Goal: Task Accomplishment & Management: Manage account settings

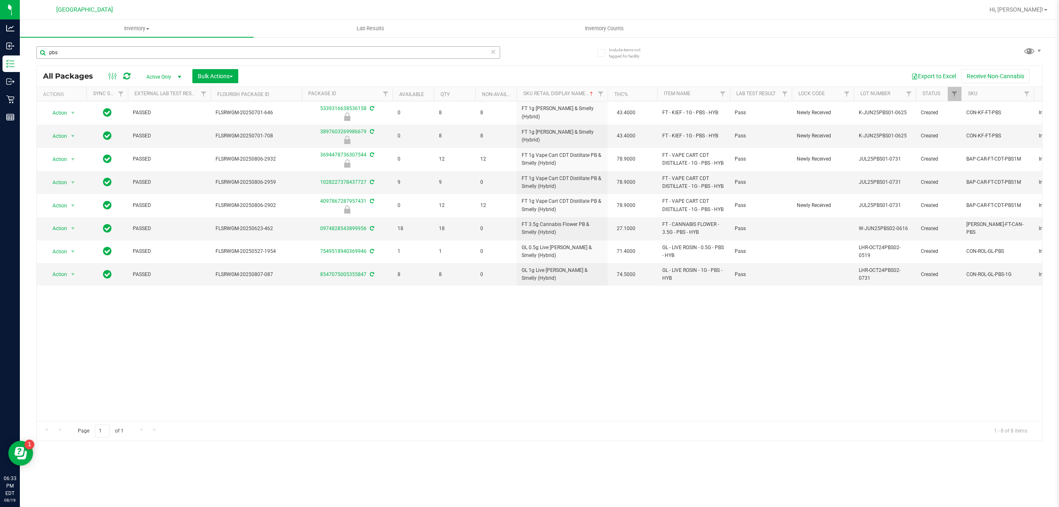
click at [233, 48] on input "pbs" at bounding box center [268, 52] width 464 height 12
type input "grinder"
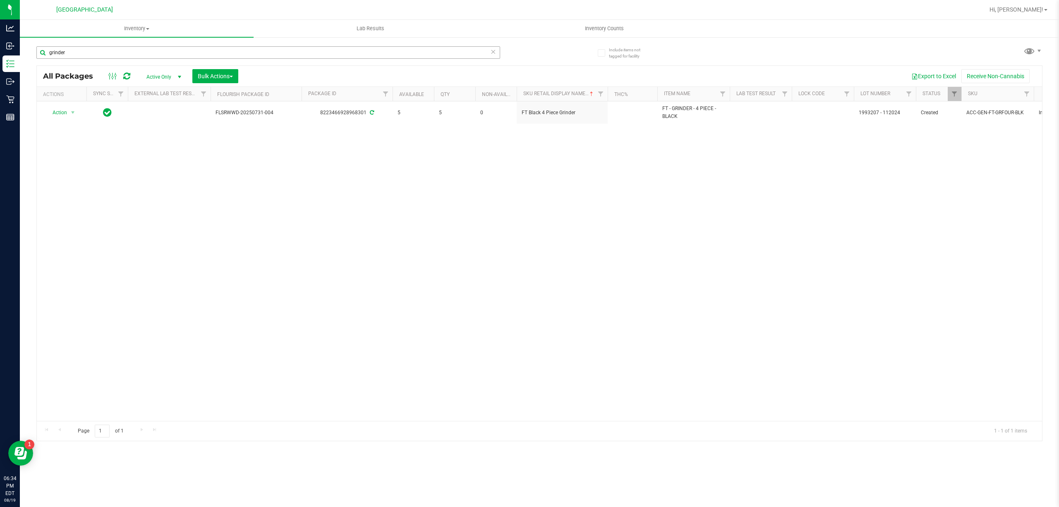
click at [397, 52] on input "grinder" at bounding box center [268, 52] width 464 height 12
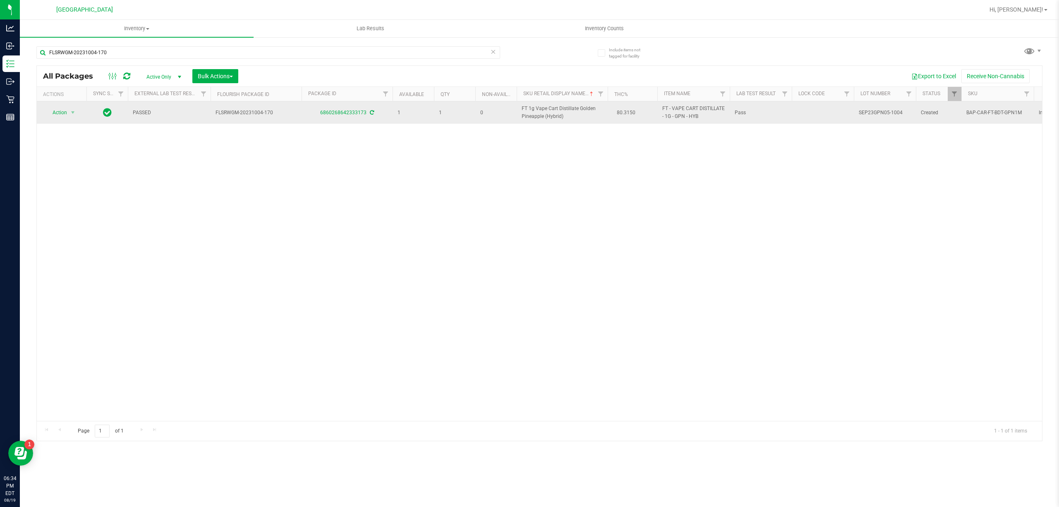
type input "FLSRWGM-20231004-170"
click at [66, 110] on span "Action" at bounding box center [56, 113] width 22 height 12
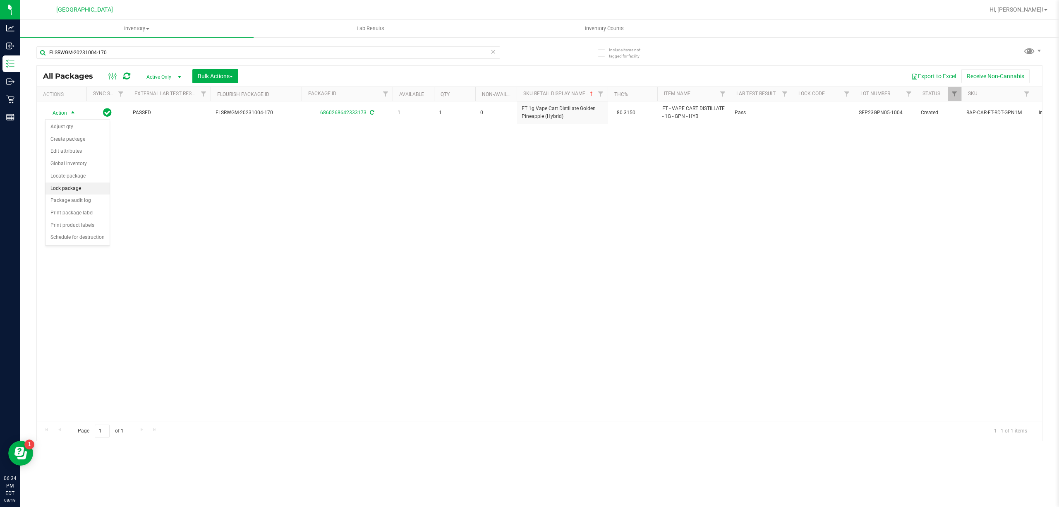
click at [73, 192] on li "Lock package" at bounding box center [77, 188] width 64 height 12
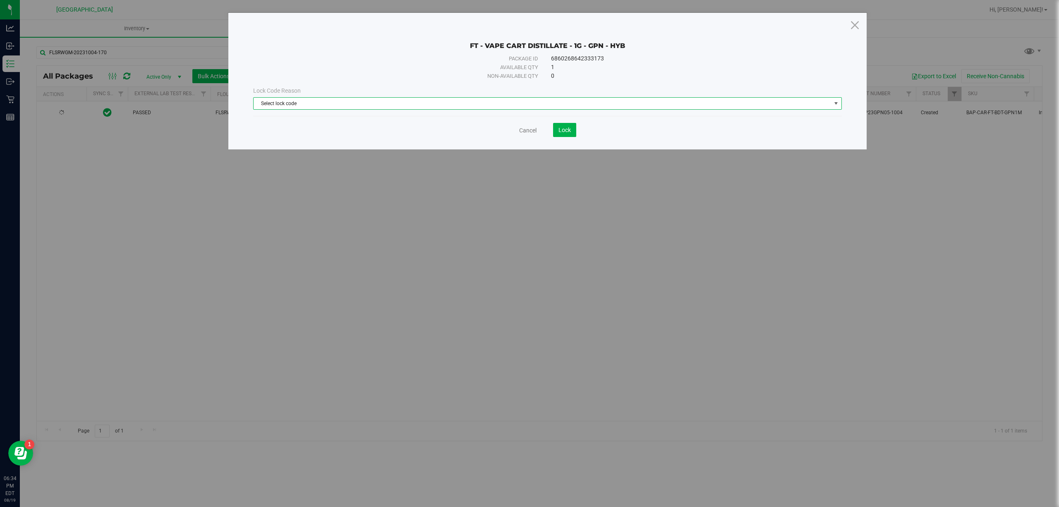
click at [384, 101] on span "Select lock code" at bounding box center [542, 104] width 577 height 12
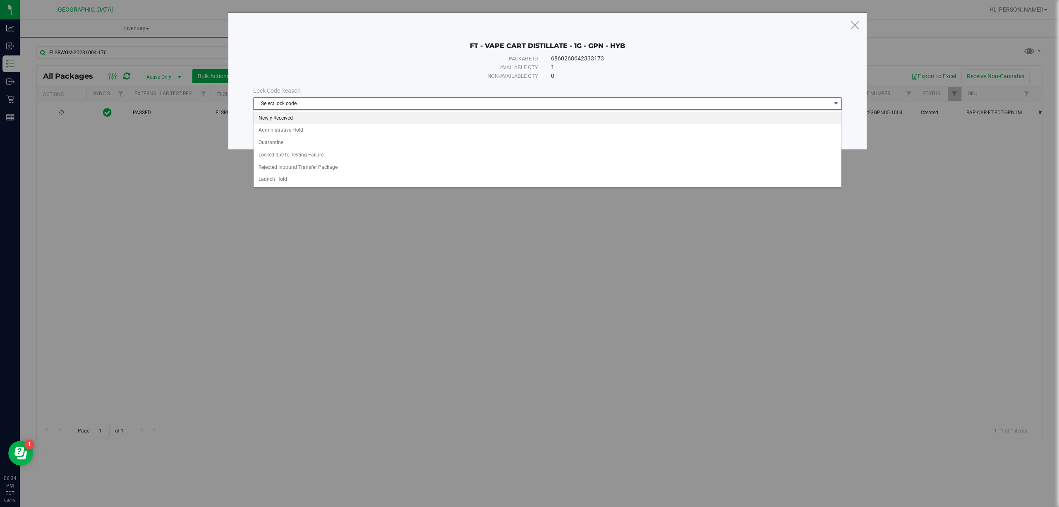
click at [305, 120] on li "Newly Received" at bounding box center [547, 118] width 587 height 12
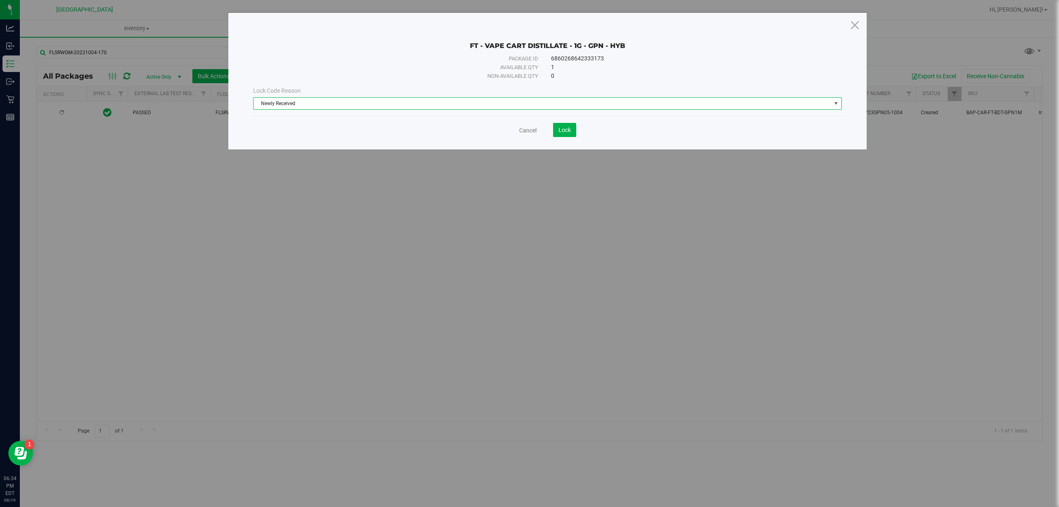
click at [318, 107] on span "Newly Received" at bounding box center [542, 104] width 577 height 12
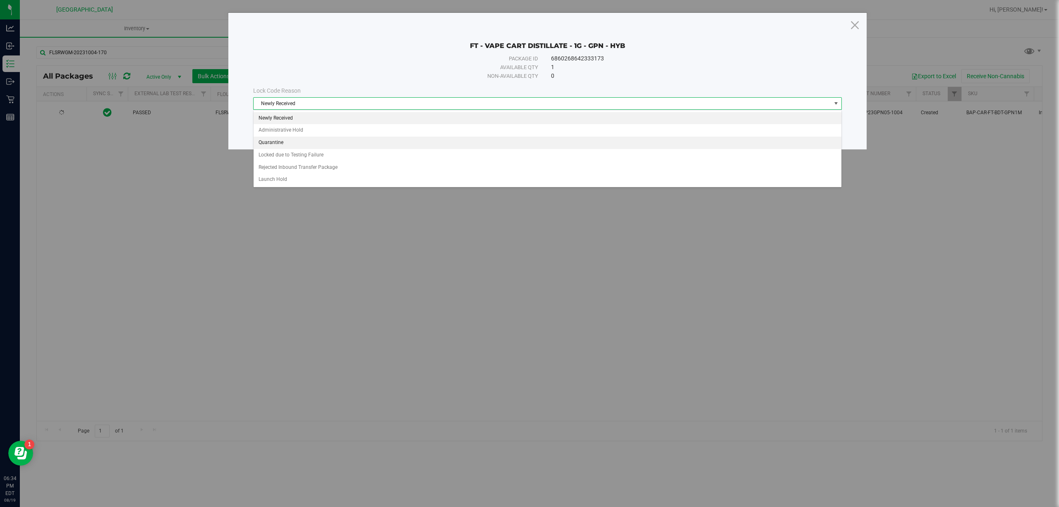
click at [294, 146] on li "Quarantine" at bounding box center [547, 142] width 587 height 12
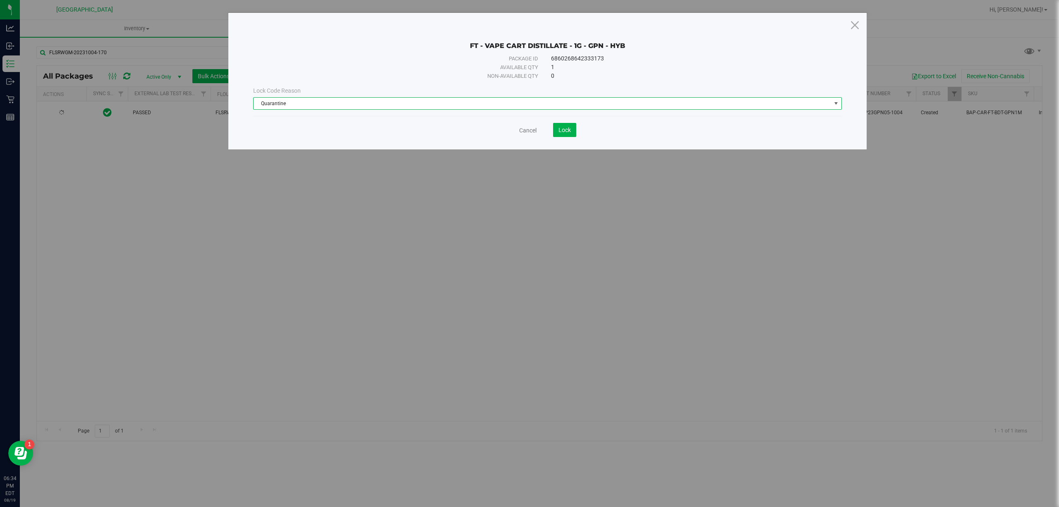
click at [581, 142] on div "FT - VAPE CART DISTILLATE - 1G - GPN - HYB Package ID 6860268642333173 Availabl…" at bounding box center [547, 81] width 638 height 136
click at [562, 138] on div "FT - VAPE CART DISTILLATE - 1G - GPN - HYB Package ID 6860268642333173 Availabl…" at bounding box center [547, 81] width 638 height 136
click at [565, 134] on button "Lock" at bounding box center [564, 130] width 23 height 14
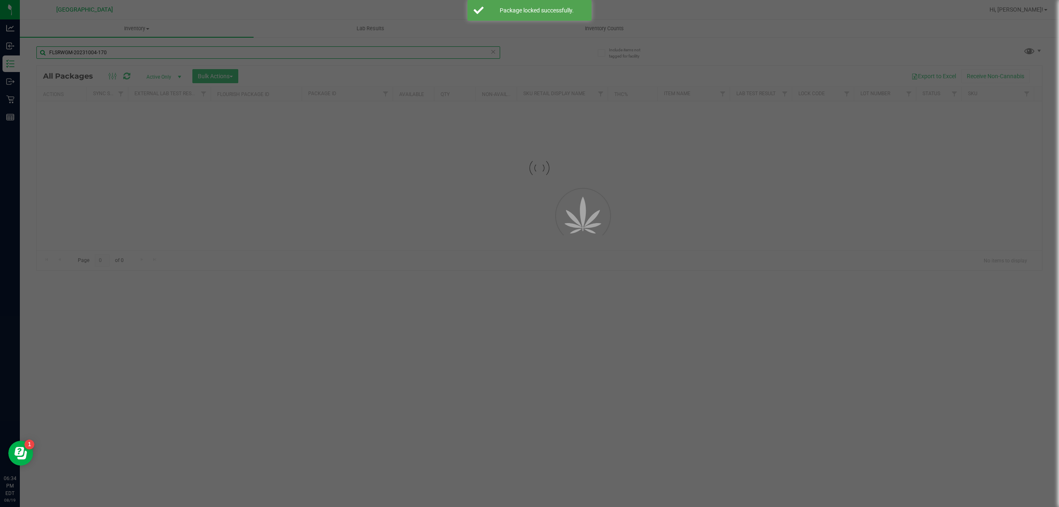
click at [272, 47] on input "FLSRWGM-20231004-170" at bounding box center [268, 52] width 464 height 12
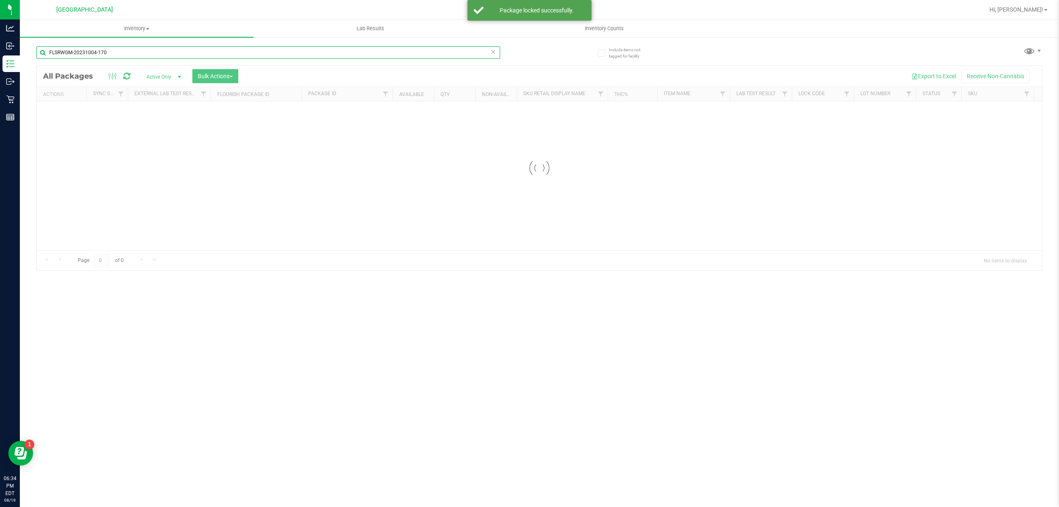
click at [272, 47] on input "FLSRWGM-20231004-170" at bounding box center [268, 52] width 464 height 12
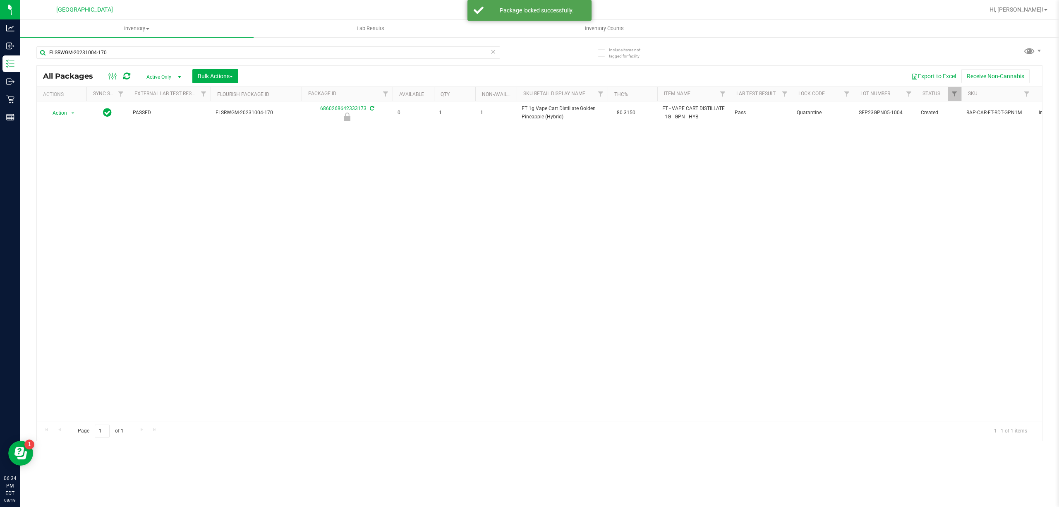
click at [268, 60] on div "FLSRWGM-20231004-170" at bounding box center [268, 55] width 464 height 19
click at [280, 53] on input "FLSRWGM-20231004-170" at bounding box center [268, 52] width 464 height 12
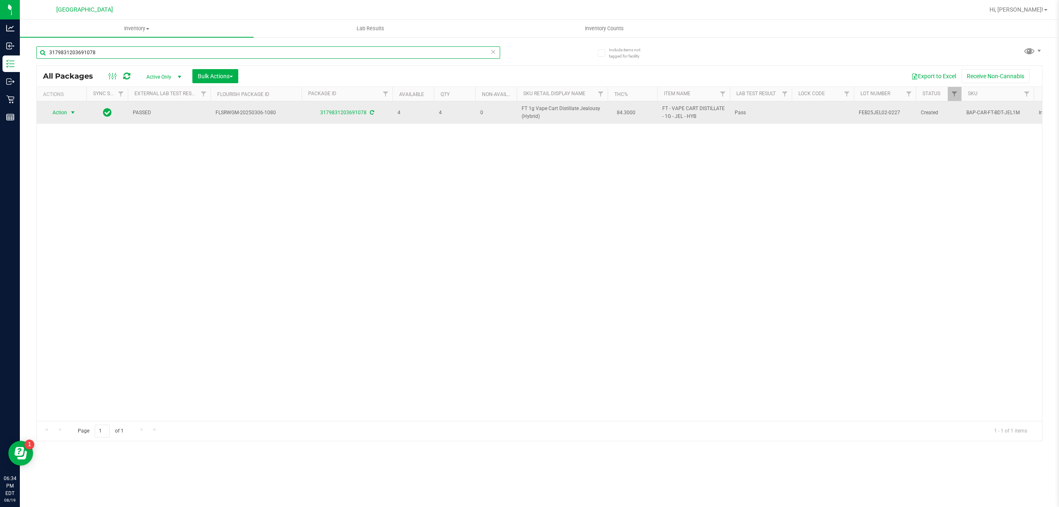
type input "3179831203691078"
click at [56, 111] on span "Action" at bounding box center [56, 113] width 22 height 12
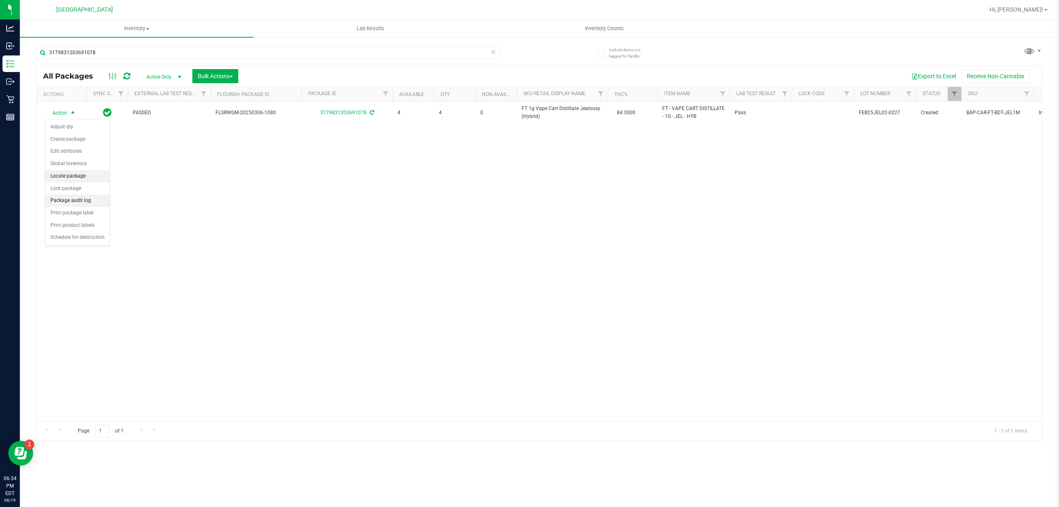
click at [81, 181] on li "Locate package" at bounding box center [77, 176] width 64 height 12
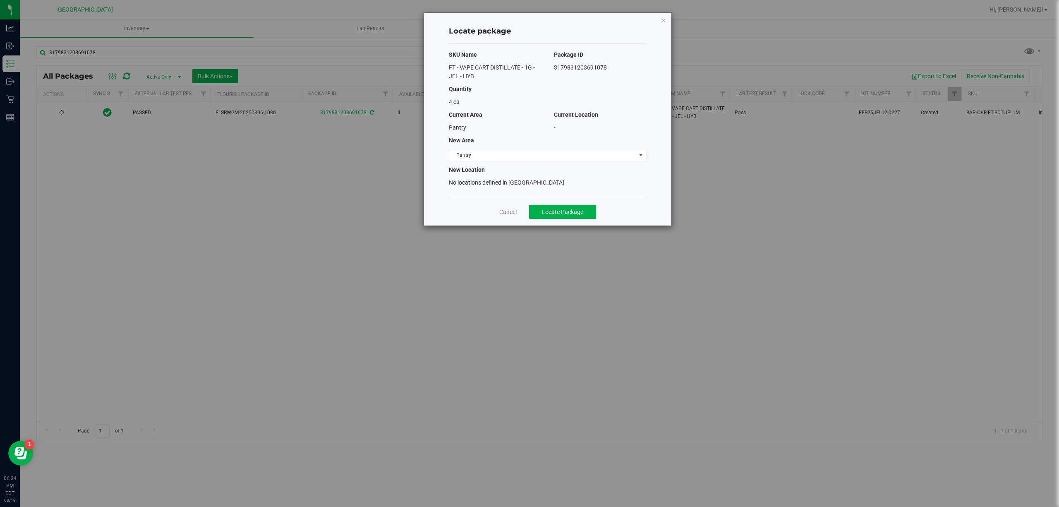
click at [652, 17] on div "Locate package SKU Name Package ID FT - VAPE CART DISTILLATE - 1G - JEL - HYB 3…" at bounding box center [547, 119] width 247 height 213
click at [662, 17] on icon "button" at bounding box center [663, 20] width 6 height 10
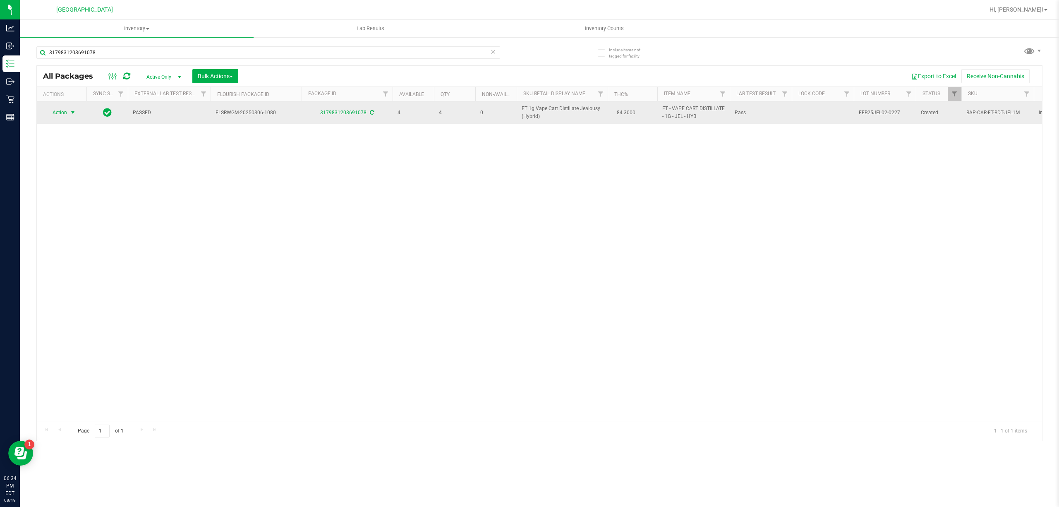
click at [70, 112] on span "select" at bounding box center [72, 112] width 7 height 7
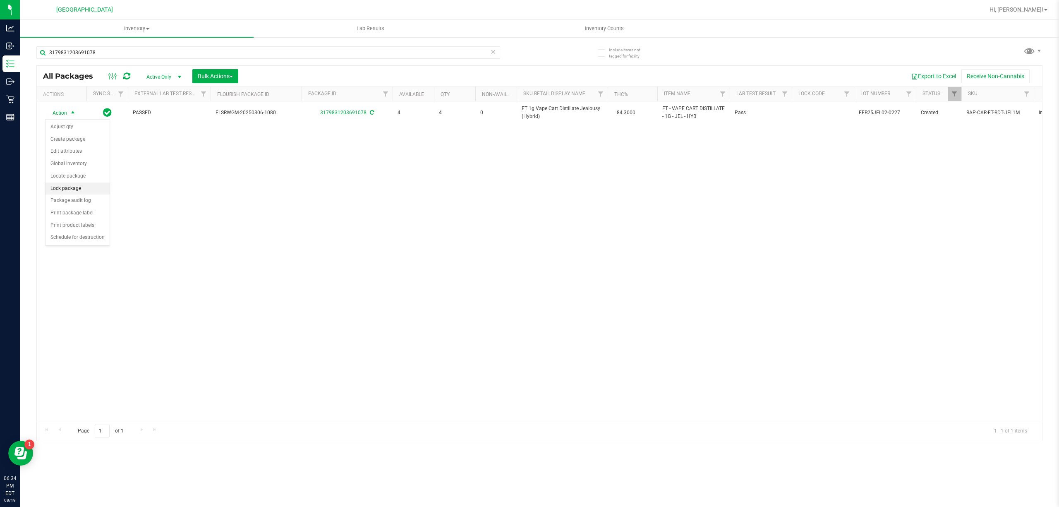
click at [78, 187] on li "Lock package" at bounding box center [77, 188] width 64 height 12
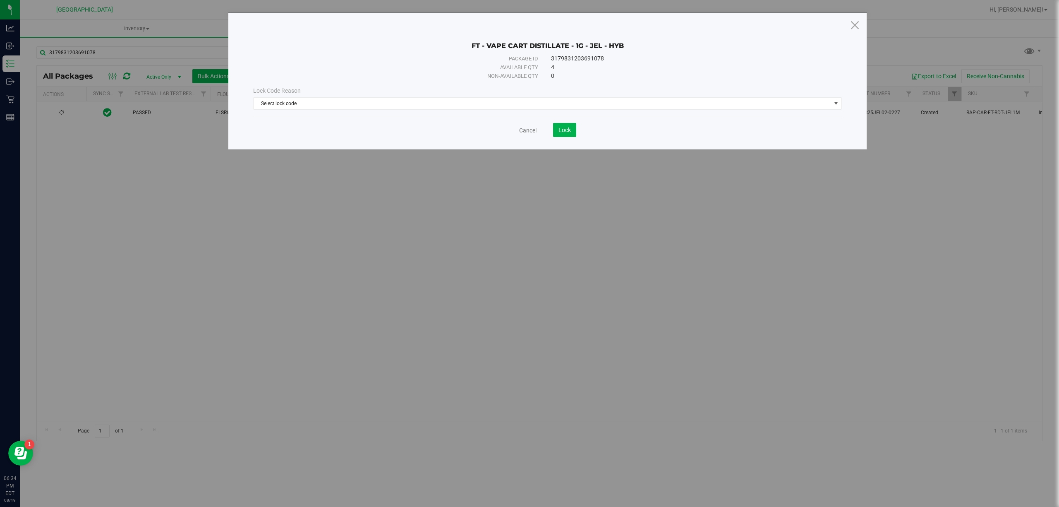
click at [515, 87] on div "Lock Code Reason" at bounding box center [547, 90] width 589 height 9
click at [508, 100] on span "Select lock code" at bounding box center [542, 104] width 577 height 12
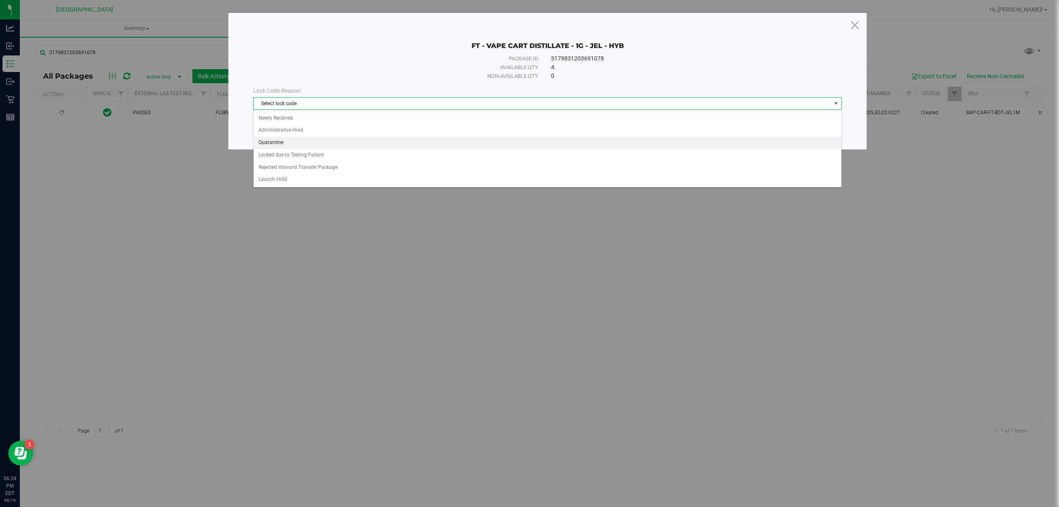
click at [298, 141] on li "Quarantine" at bounding box center [547, 142] width 587 height 12
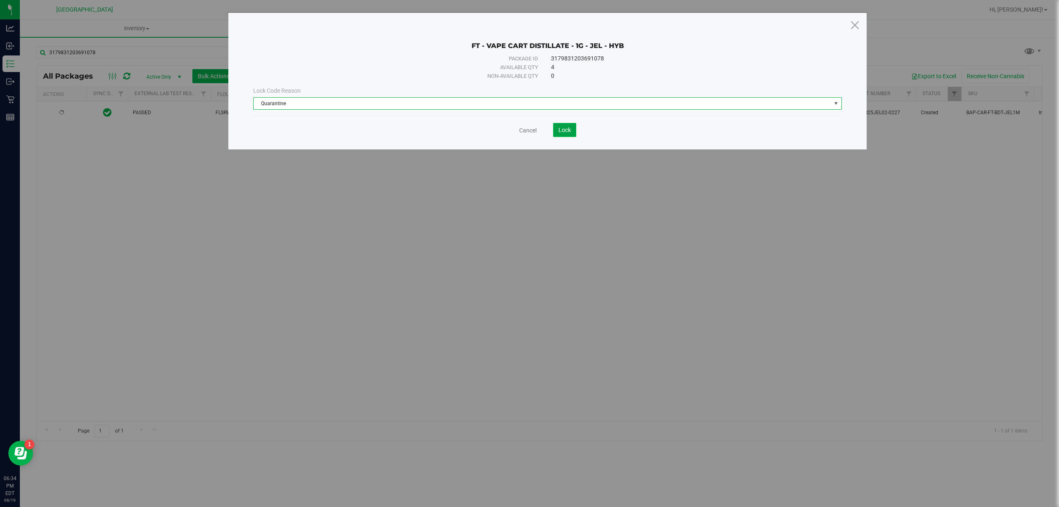
click at [562, 126] on button "Lock" at bounding box center [564, 130] width 23 height 14
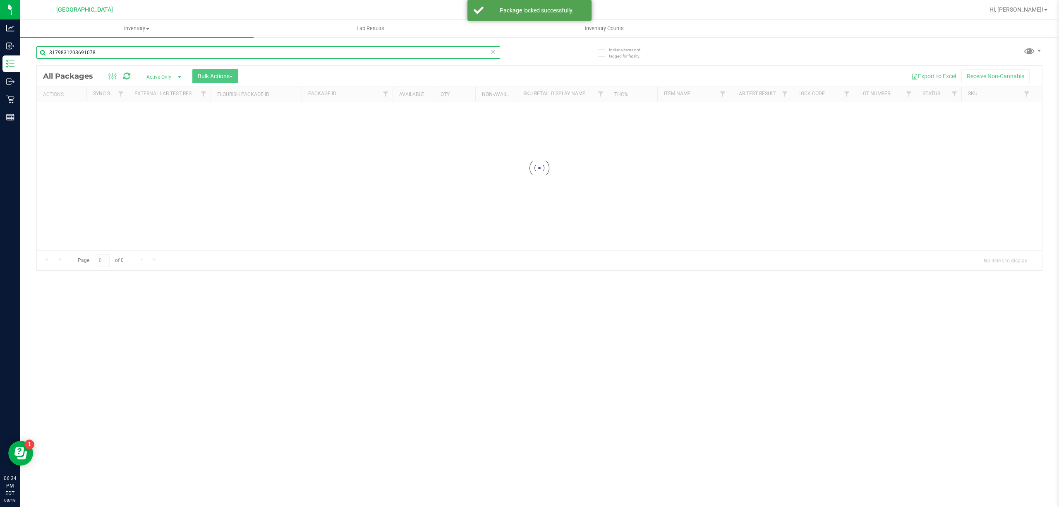
click at [333, 50] on input "3179831203691078" at bounding box center [268, 52] width 464 height 12
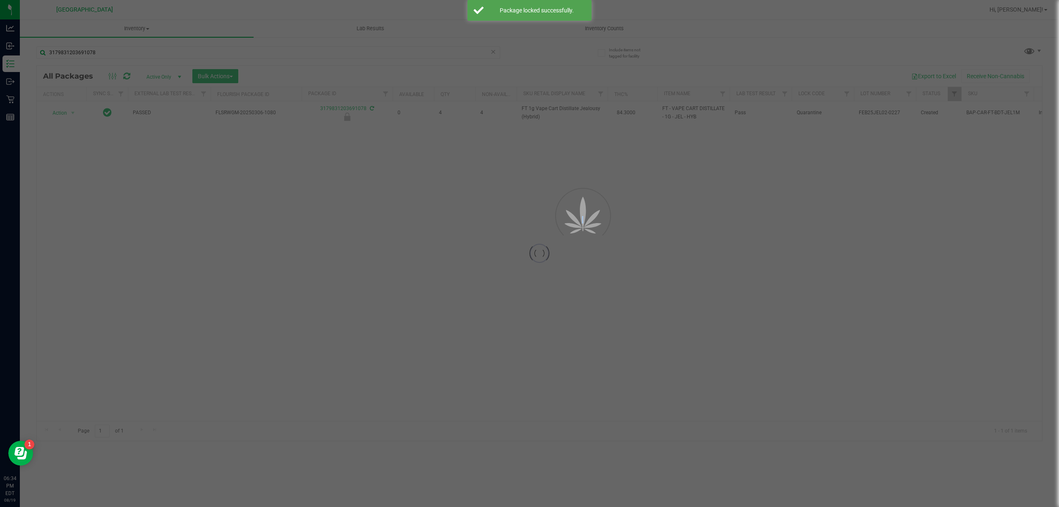
click at [333, 50] on div at bounding box center [529, 253] width 1059 height 507
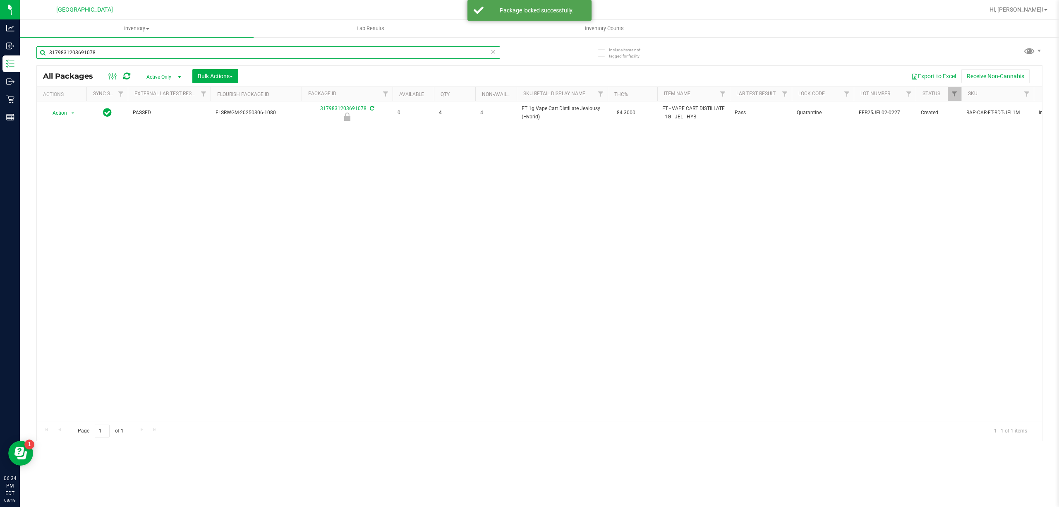
click at [336, 56] on input "3179831203691078" at bounding box center [268, 52] width 464 height 12
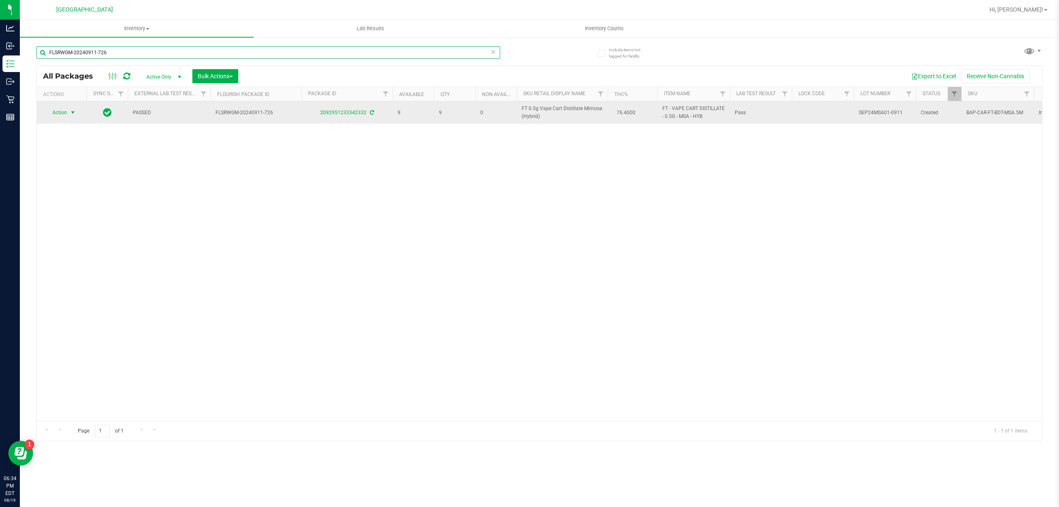
type input "FLSRWGM-20240911-726"
click at [68, 113] on span "select" at bounding box center [73, 113] width 10 height 12
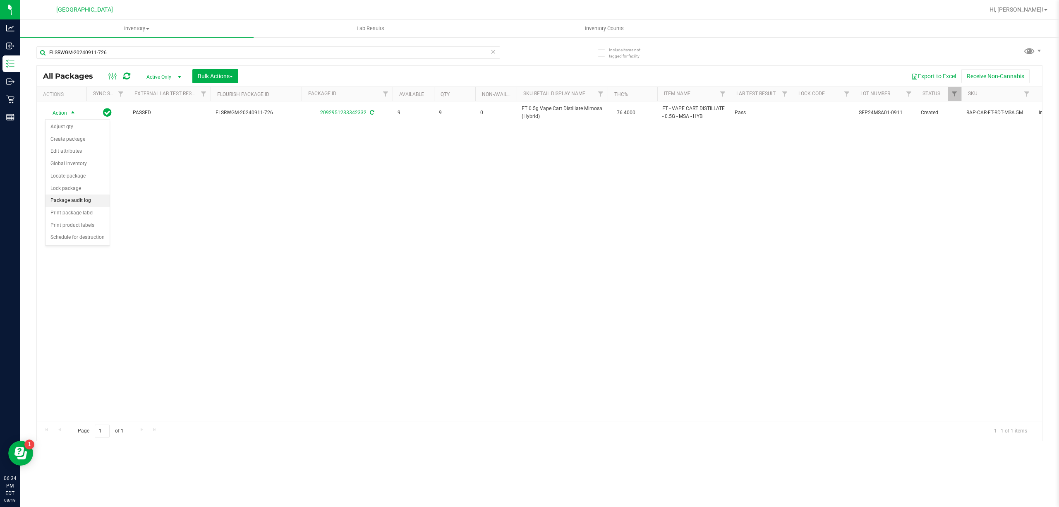
click at [81, 198] on li "Package audit log" at bounding box center [77, 200] width 64 height 12
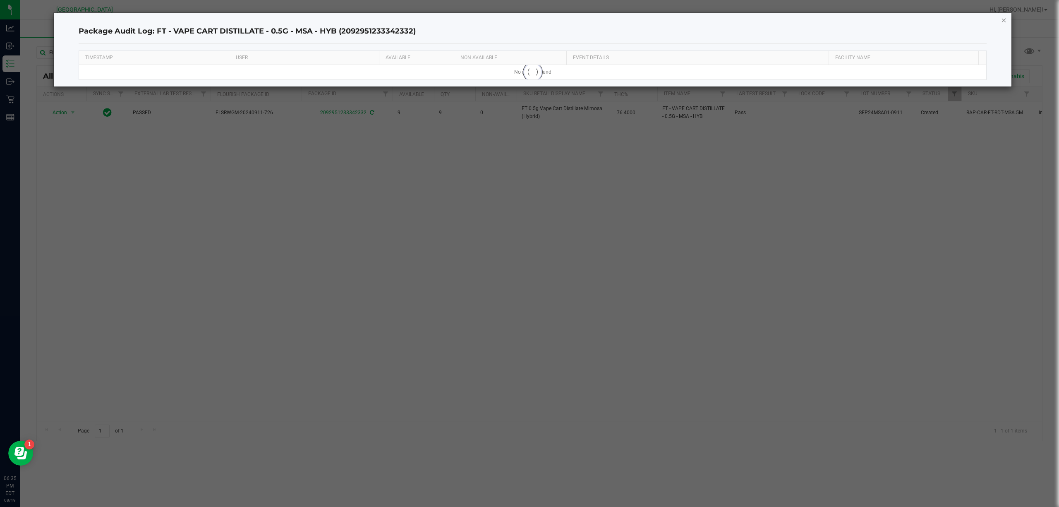
click at [1001, 22] on icon "button" at bounding box center [1004, 20] width 6 height 10
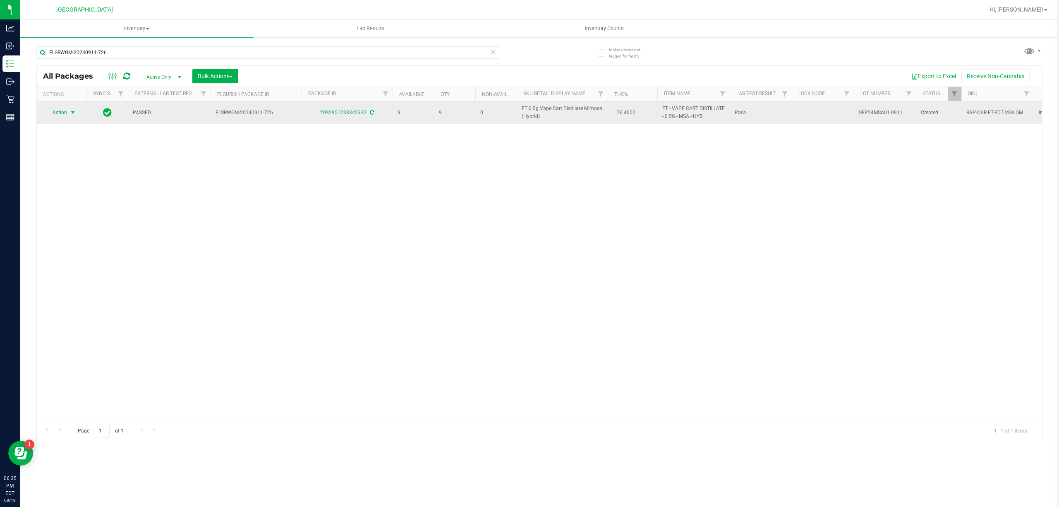
click at [66, 116] on span "Action" at bounding box center [56, 113] width 22 height 12
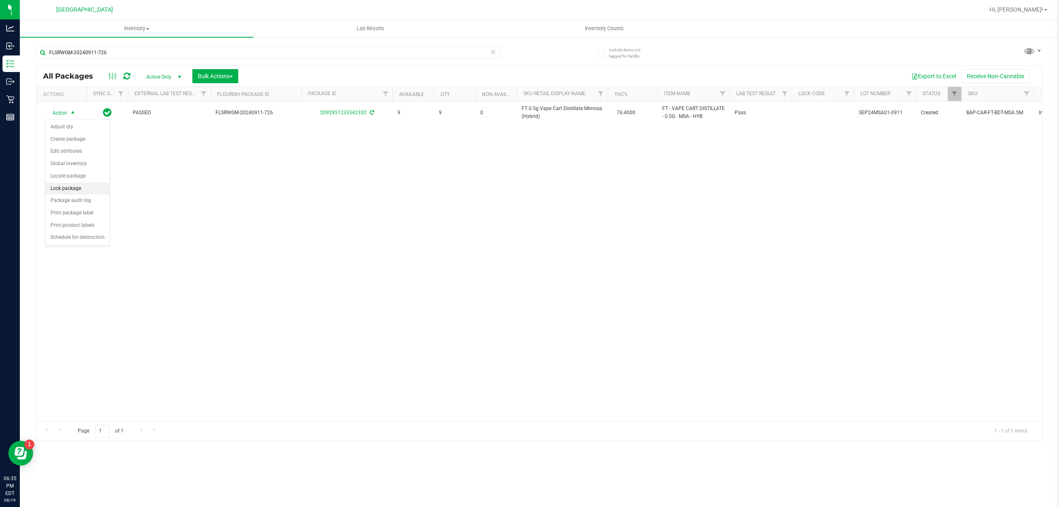
click at [60, 186] on li "Lock package" at bounding box center [77, 188] width 64 height 12
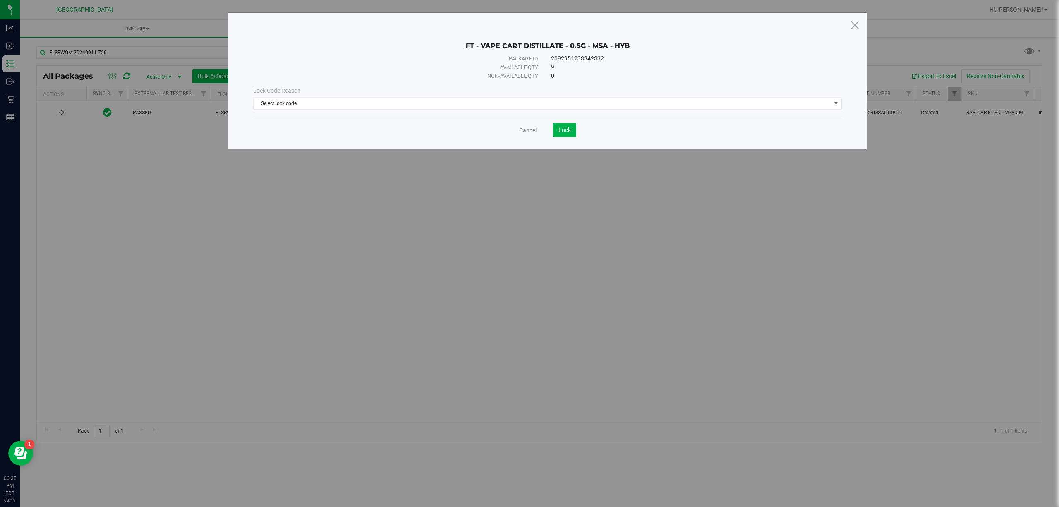
click at [579, 111] on div "Lock Code Reason Select lock code Select lock code Newly Received Administrativ…" at bounding box center [547, 98] width 601 height 36
click at [440, 112] on div "Lock Code Reason Select lock code Select lock code Newly Received Administrativ…" at bounding box center [547, 98] width 601 height 36
click at [432, 110] on span "Select lock code" at bounding box center [547, 103] width 589 height 12
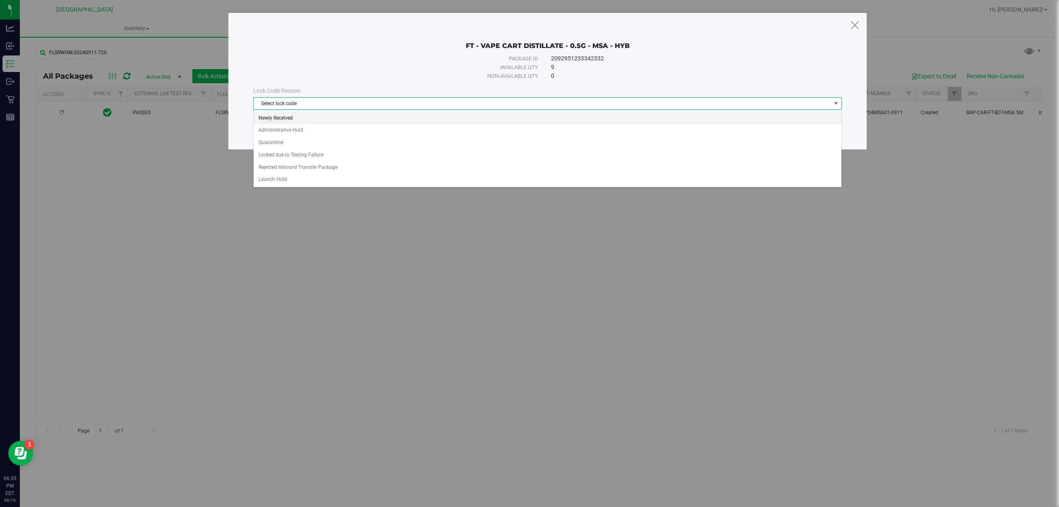
click at [337, 115] on li "Newly Received" at bounding box center [547, 118] width 587 height 12
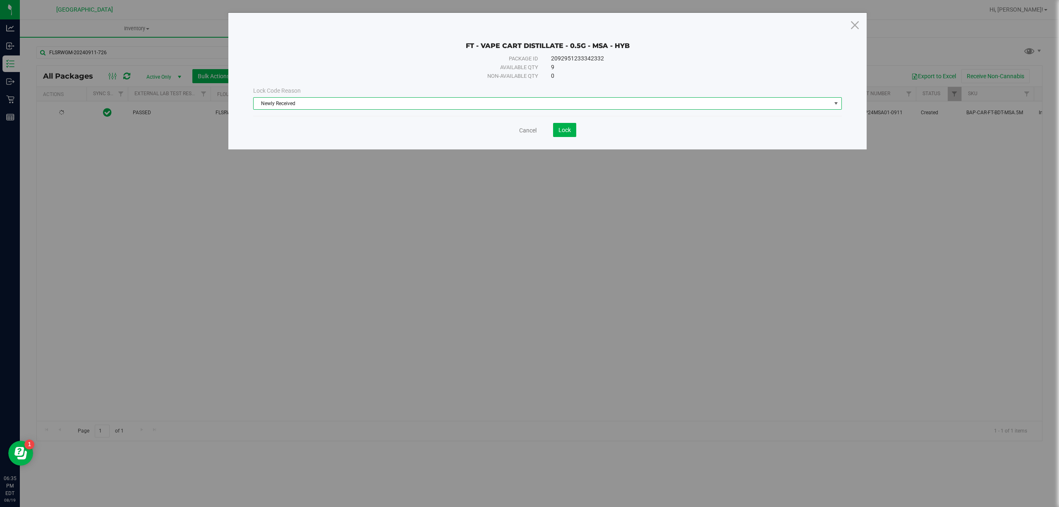
click at [523, 108] on span "Newly Received" at bounding box center [542, 104] width 577 height 12
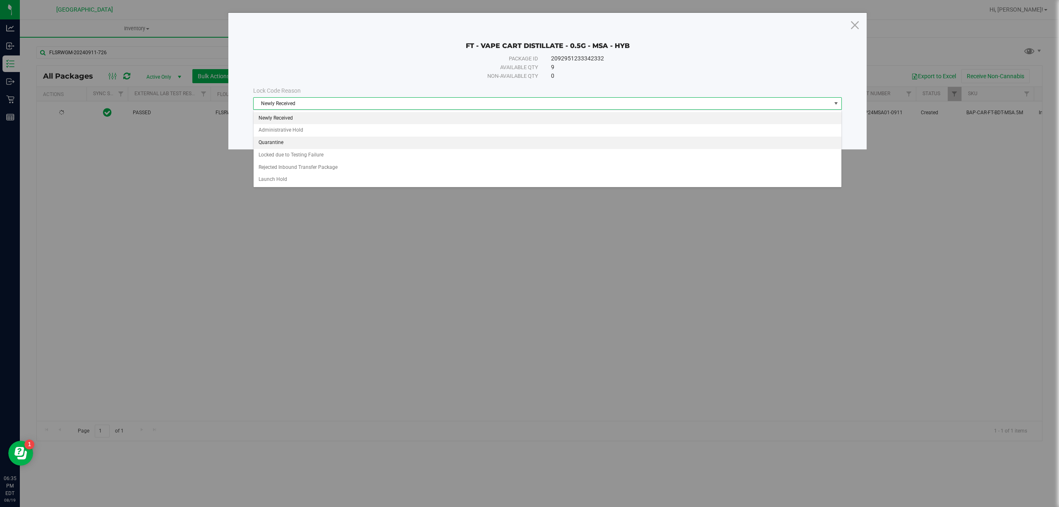
click at [385, 143] on li "Quarantine" at bounding box center [547, 142] width 587 height 12
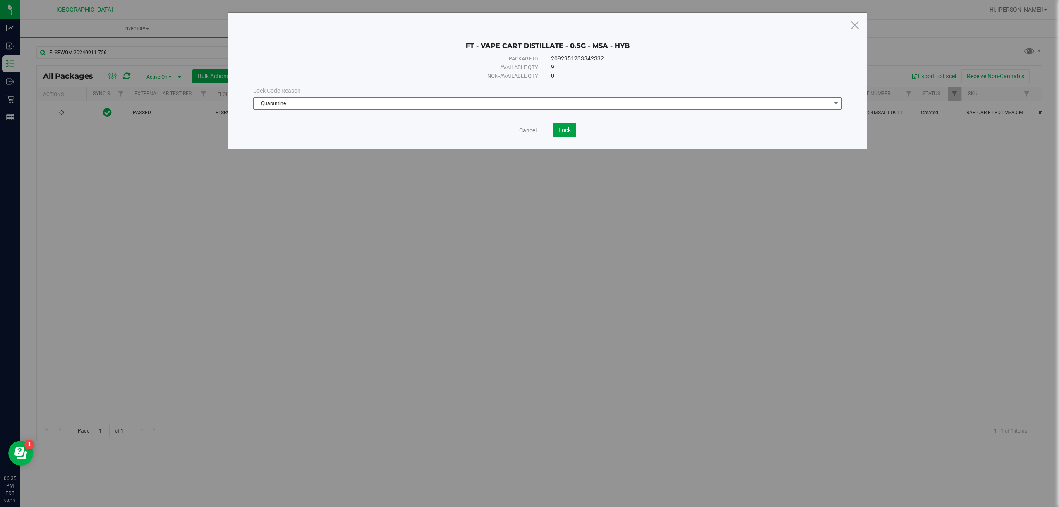
click at [555, 123] on button "Lock" at bounding box center [564, 130] width 23 height 14
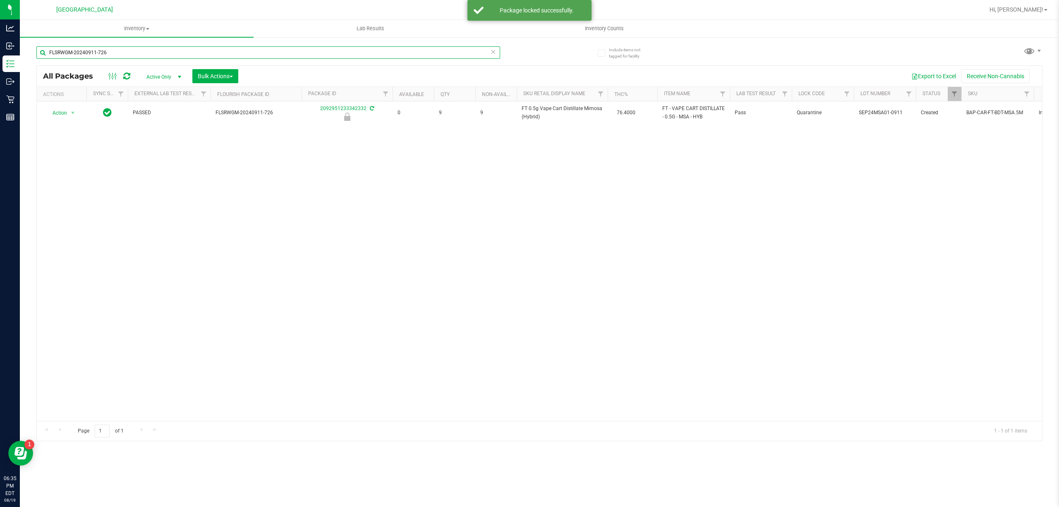
click at [447, 58] on input "FLSRWGM-20240911-726" at bounding box center [268, 52] width 464 height 12
click at [446, 57] on input "FLSRWGM-20240911-726" at bounding box center [268, 52] width 464 height 12
click at [438, 60] on div "FLSRWGM-20240911-726" at bounding box center [268, 55] width 464 height 19
click at [424, 69] on div "Export to Excel Receive Non-Cannabis" at bounding box center [639, 76] width 791 height 14
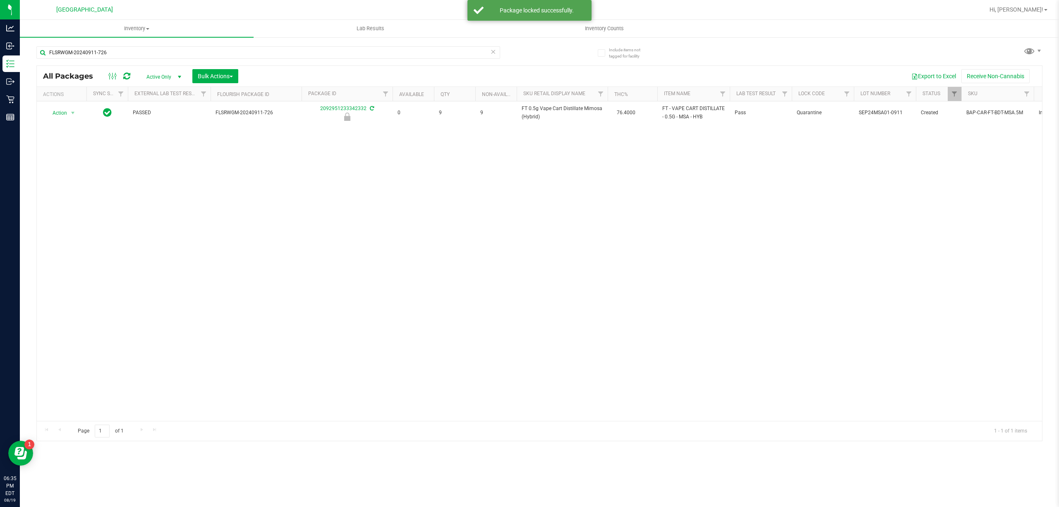
click at [421, 69] on div "Export to Excel Receive Non-Cannabis" at bounding box center [639, 76] width 791 height 14
click at [419, 58] on input "FLSRWGM-20240911-726" at bounding box center [268, 52] width 464 height 12
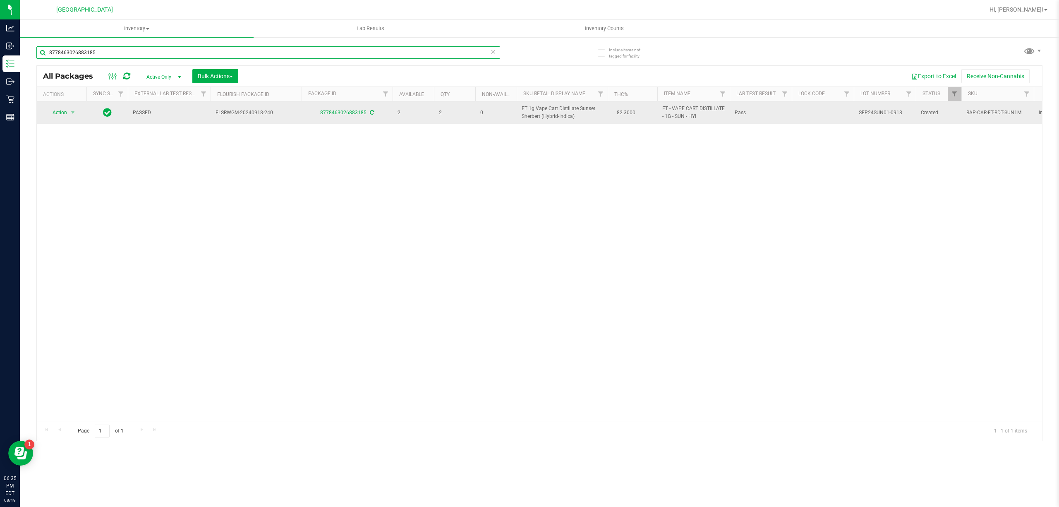
type input "8778463026883185"
click at [60, 110] on span "Action" at bounding box center [56, 113] width 22 height 12
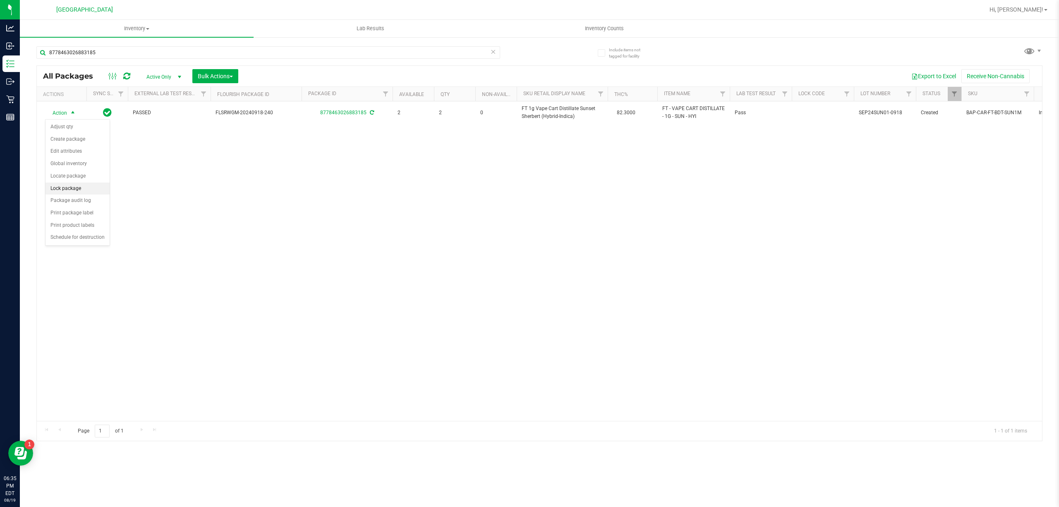
click at [75, 194] on li "Lock package" at bounding box center [77, 188] width 64 height 12
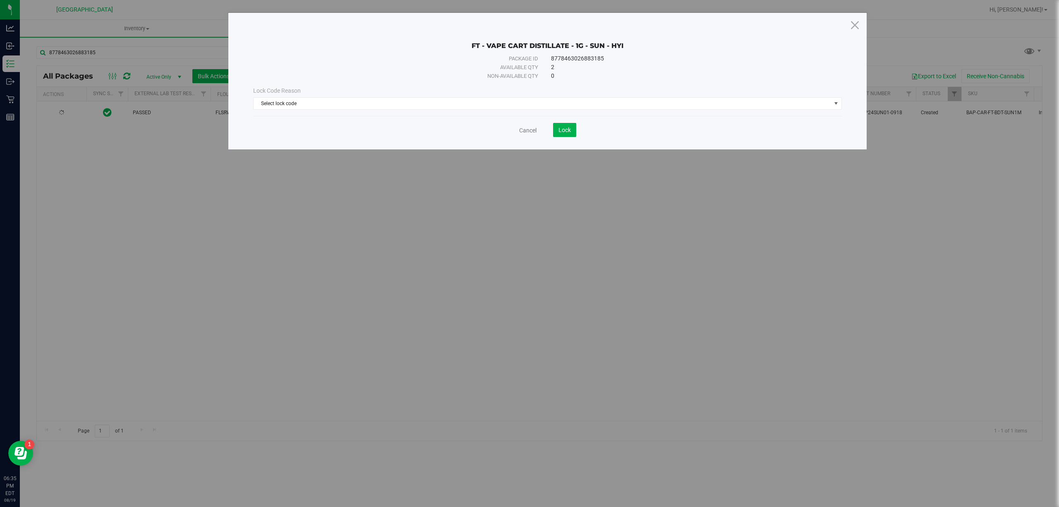
click at [318, 82] on div "Lock Code Reason Select lock code Select lock code Newly Received Administrativ…" at bounding box center [547, 98] width 601 height 36
click at [308, 101] on span "Select lock code" at bounding box center [542, 104] width 577 height 12
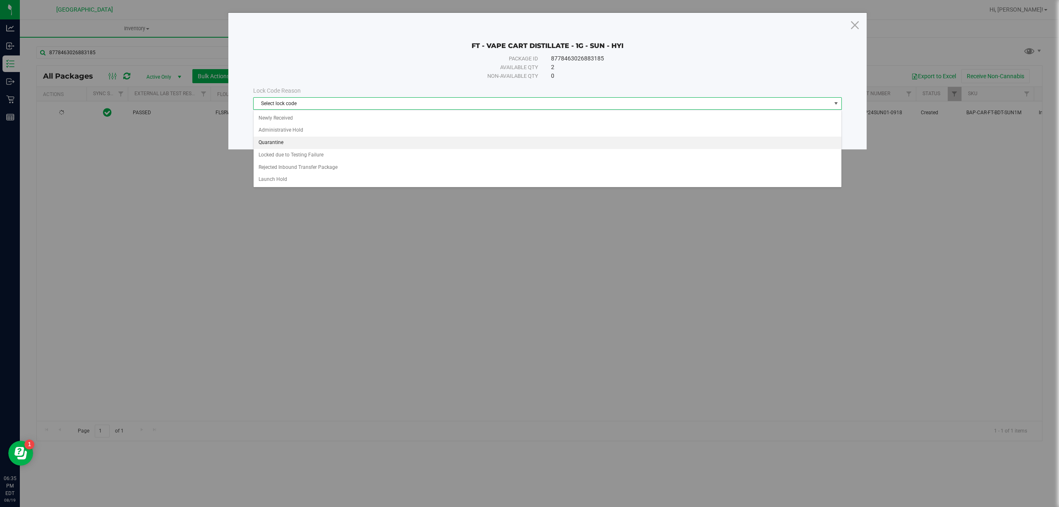
drag, startPoint x: 280, startPoint y: 147, endPoint x: 437, endPoint y: 156, distance: 156.6
click at [280, 146] on li "Quarantine" at bounding box center [547, 142] width 587 height 12
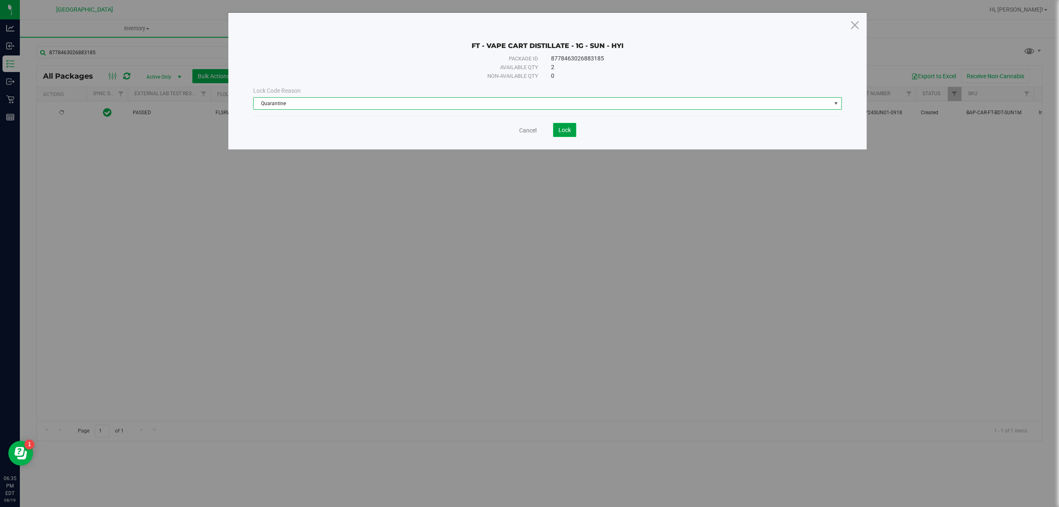
click at [561, 130] on span "Lock" at bounding box center [564, 130] width 12 height 7
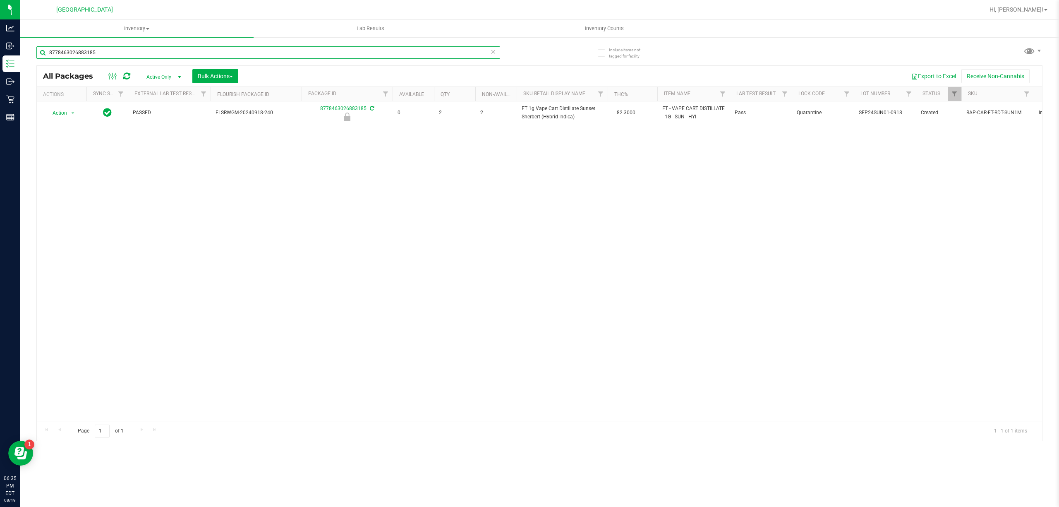
click at [176, 52] on input "8778463026883185" at bounding box center [268, 52] width 464 height 12
click at [280, 48] on input "grinder" at bounding box center [268, 52] width 464 height 12
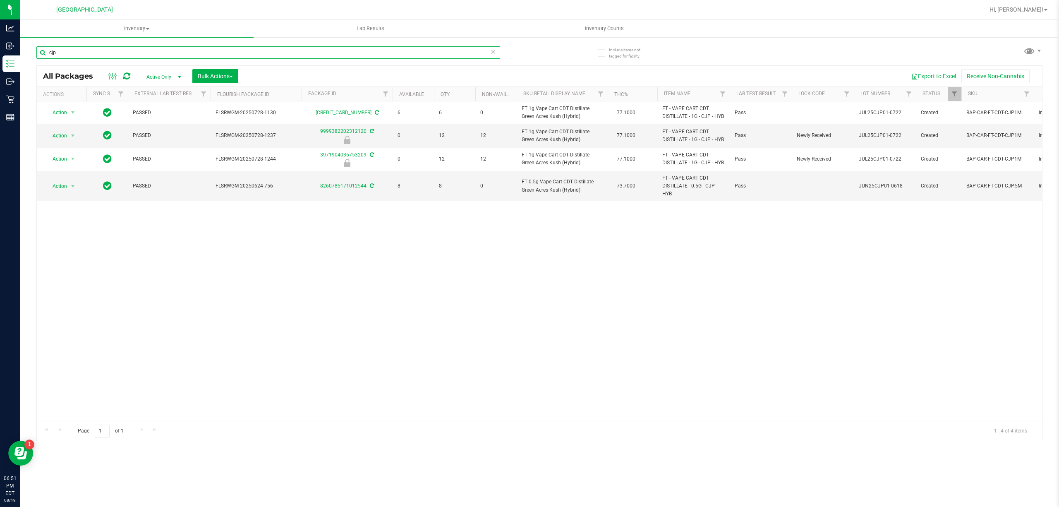
click at [117, 52] on input "cjp" at bounding box center [268, 52] width 464 height 12
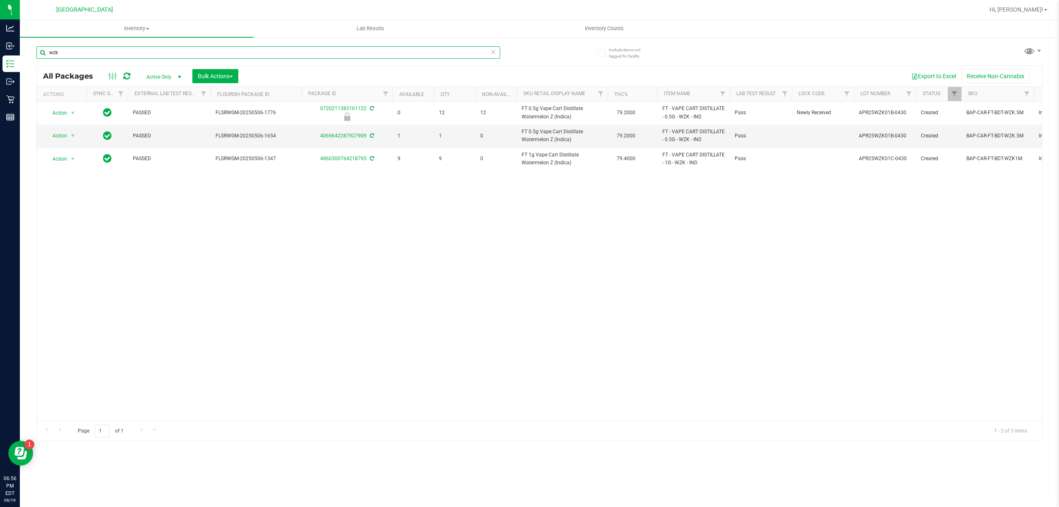
click at [431, 57] on input "wzk" at bounding box center [268, 52] width 464 height 12
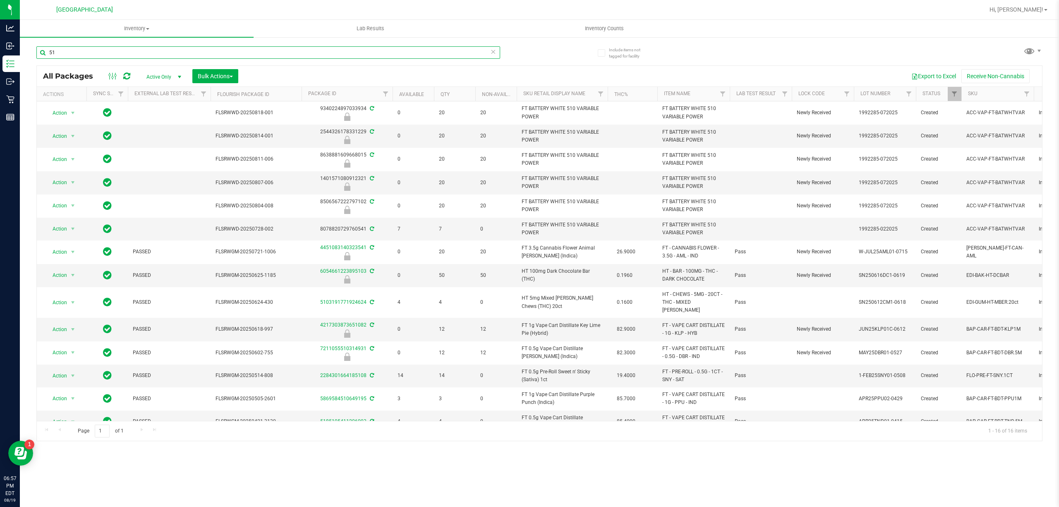
type input "5"
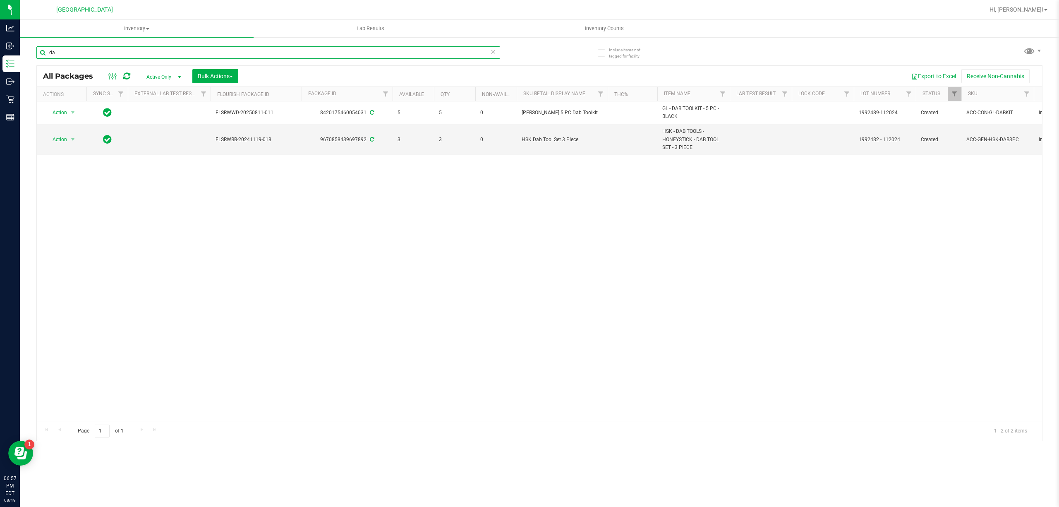
type input "d"
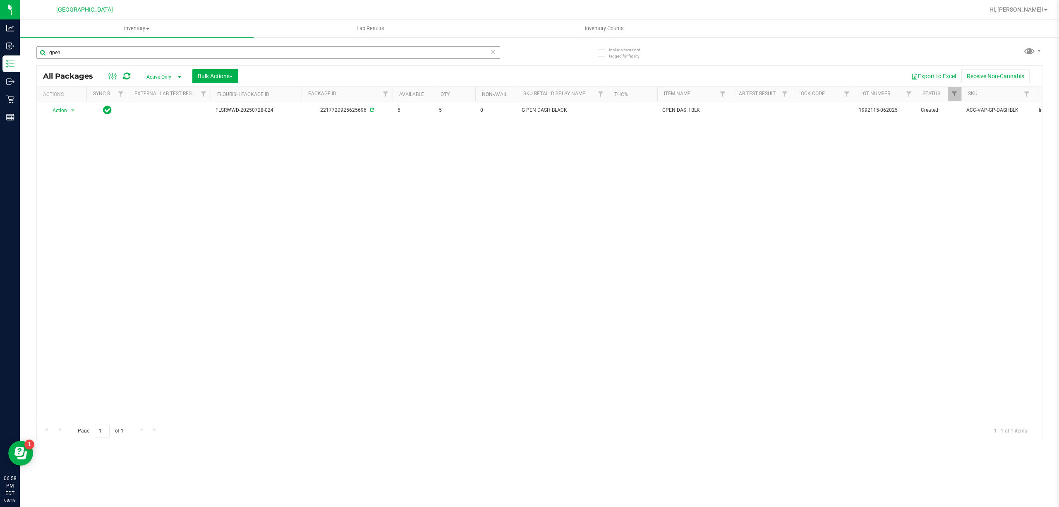
click at [156, 45] on div "gpen" at bounding box center [287, 52] width 503 height 26
click at [156, 48] on input "gpen" at bounding box center [268, 52] width 464 height 12
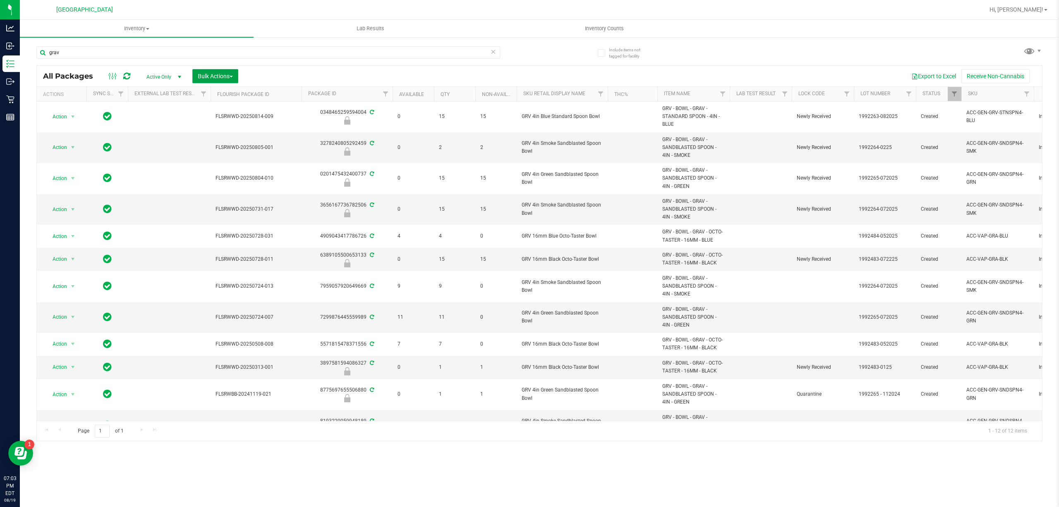
click at [229, 81] on button "Bulk Actions" at bounding box center [215, 76] width 46 height 14
click at [177, 79] on span "select" at bounding box center [179, 77] width 7 height 7
click at [593, 100] on th "Sku Retail Display Name" at bounding box center [562, 94] width 91 height 14
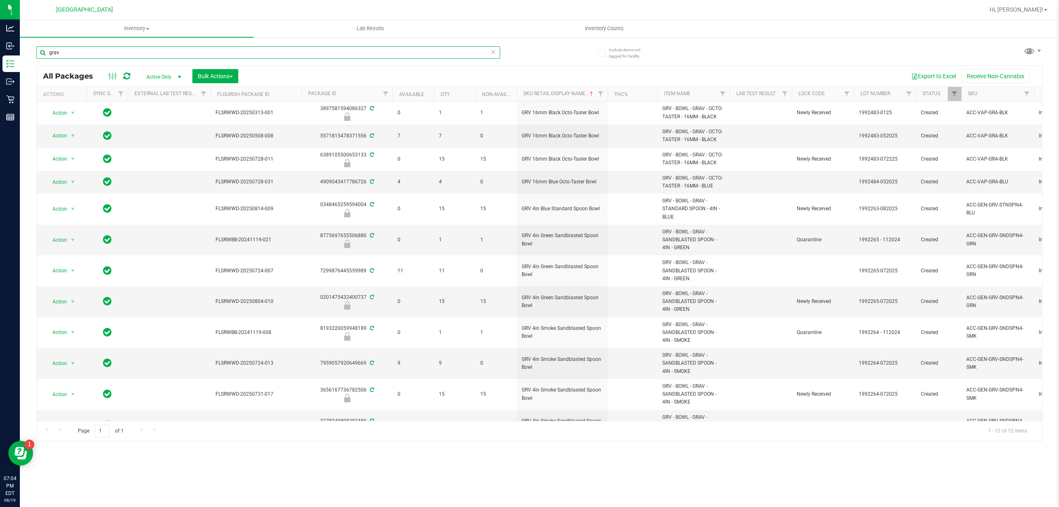
click at [186, 50] on input "grav" at bounding box center [268, 52] width 464 height 12
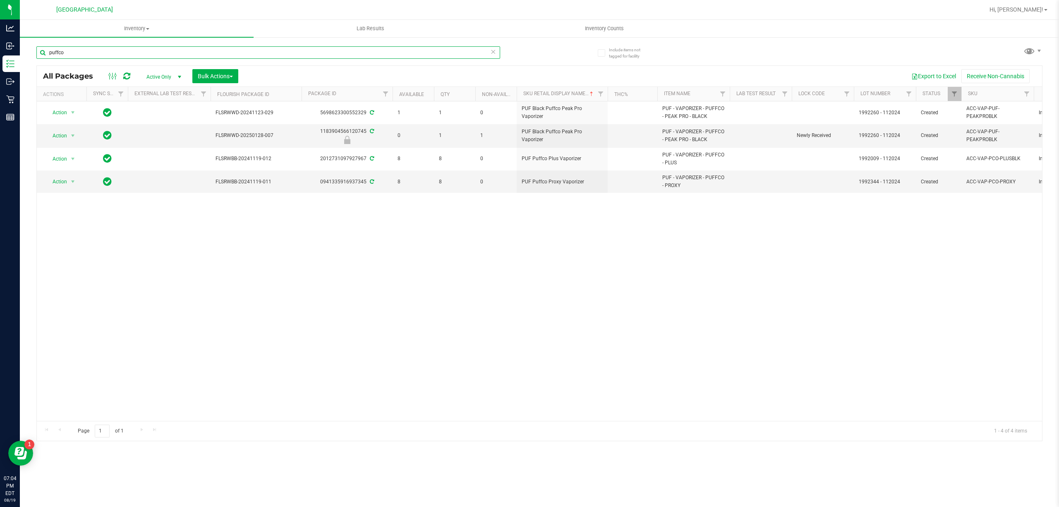
click at [115, 51] on input "puffco" at bounding box center [268, 52] width 464 height 12
click at [114, 51] on input "puffco" at bounding box center [268, 52] width 464 height 12
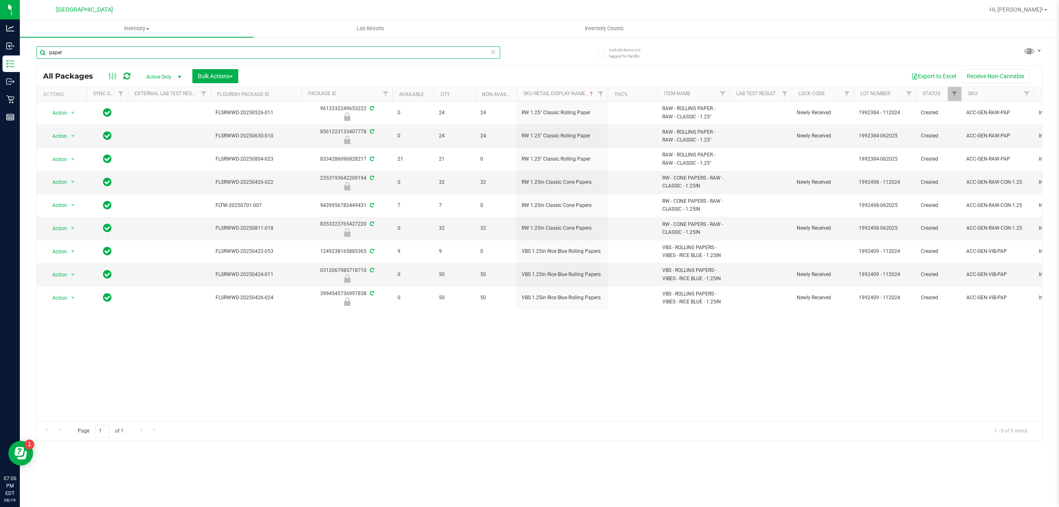
click at [412, 53] on input "paper" at bounding box center [268, 52] width 464 height 12
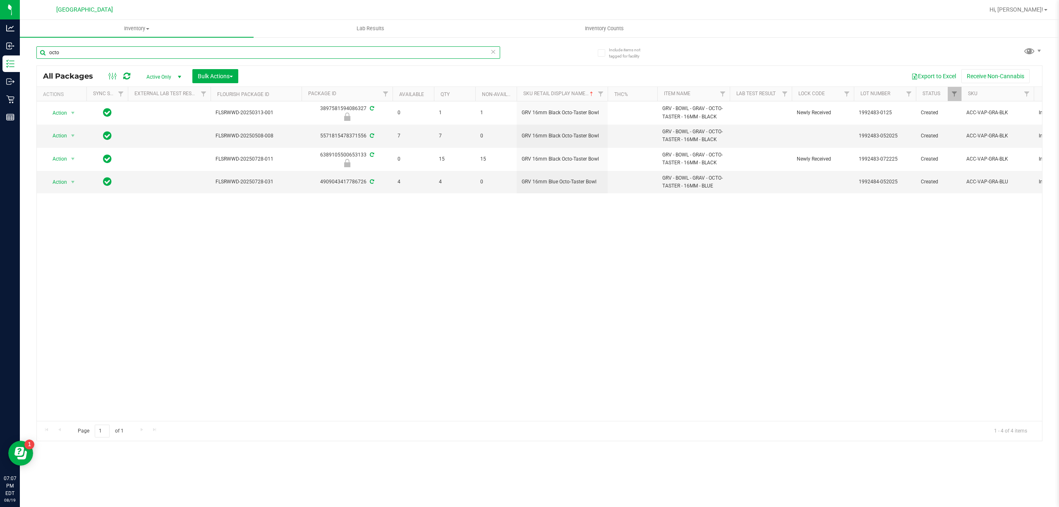
click at [400, 50] on input "octo" at bounding box center [268, 52] width 464 height 12
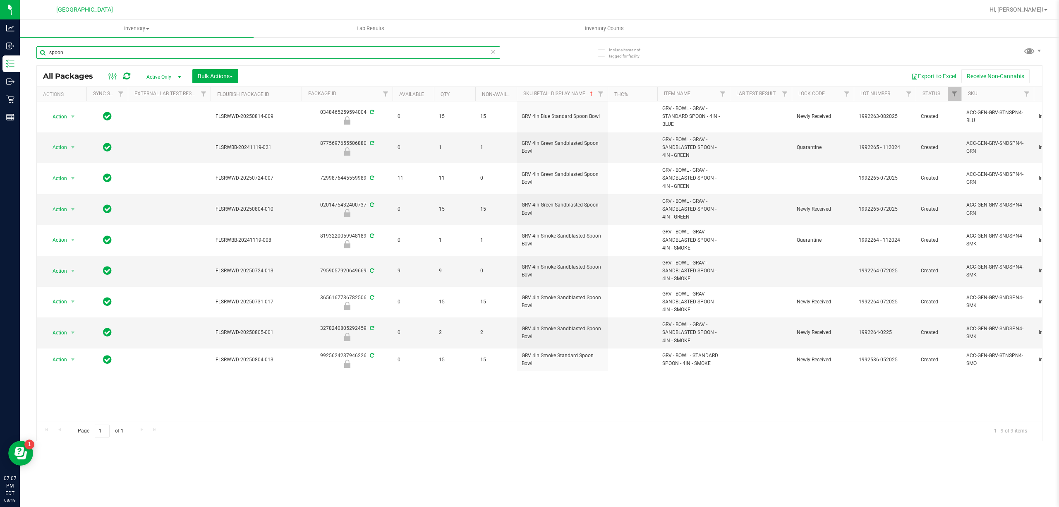
click at [395, 56] on input "spoon" at bounding box center [268, 52] width 464 height 12
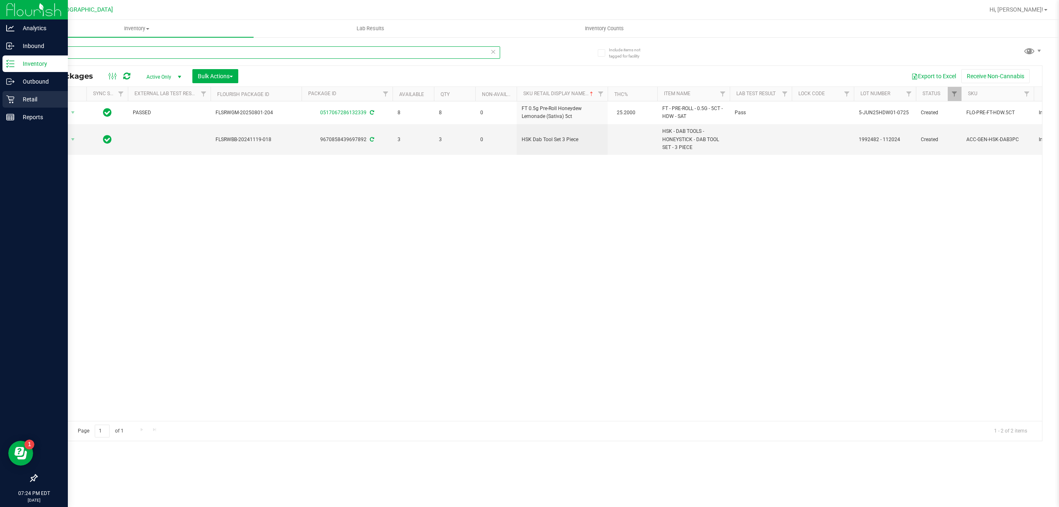
type input "honey"
click at [31, 98] on p "Retail" at bounding box center [39, 99] width 50 height 10
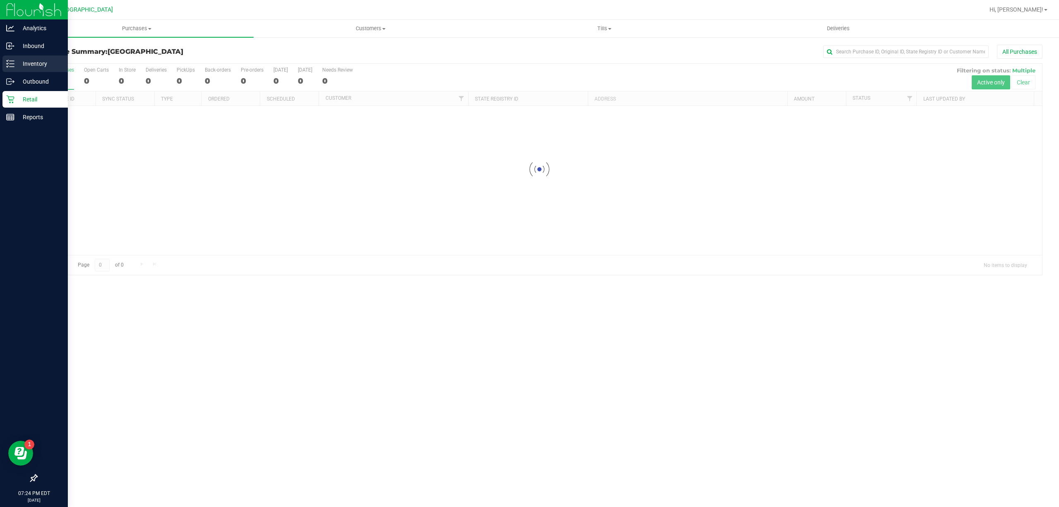
click at [14, 60] on p "Inventory" at bounding box center [39, 64] width 50 height 10
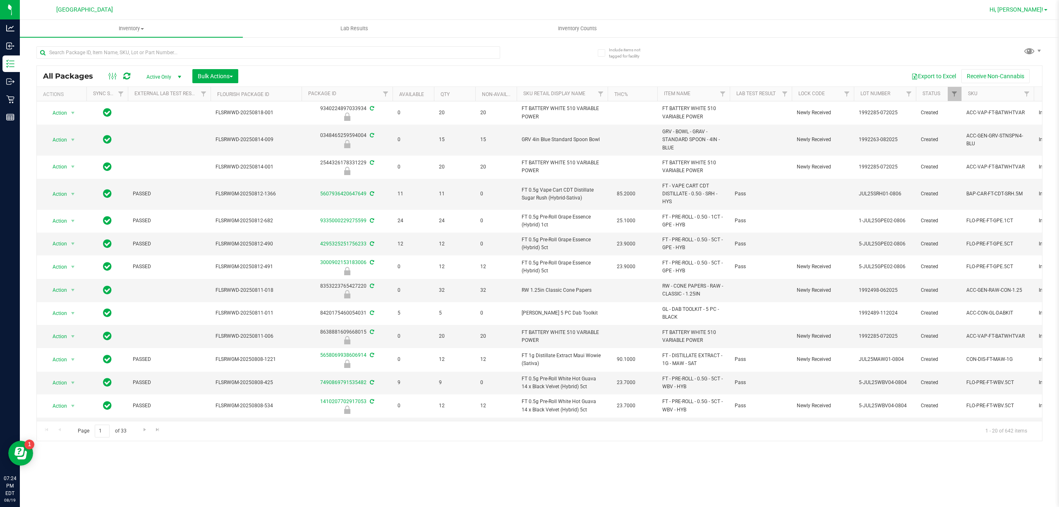
click at [1028, 11] on span "Hi, [PERSON_NAME]!" at bounding box center [1016, 9] width 54 height 7
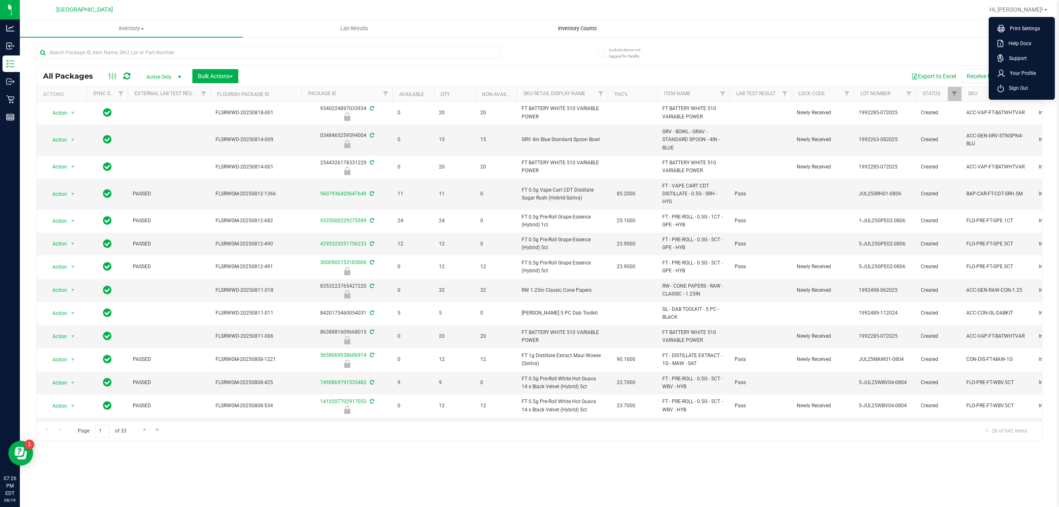
click at [587, 30] on span "Inventory Counts" at bounding box center [577, 28] width 61 height 7
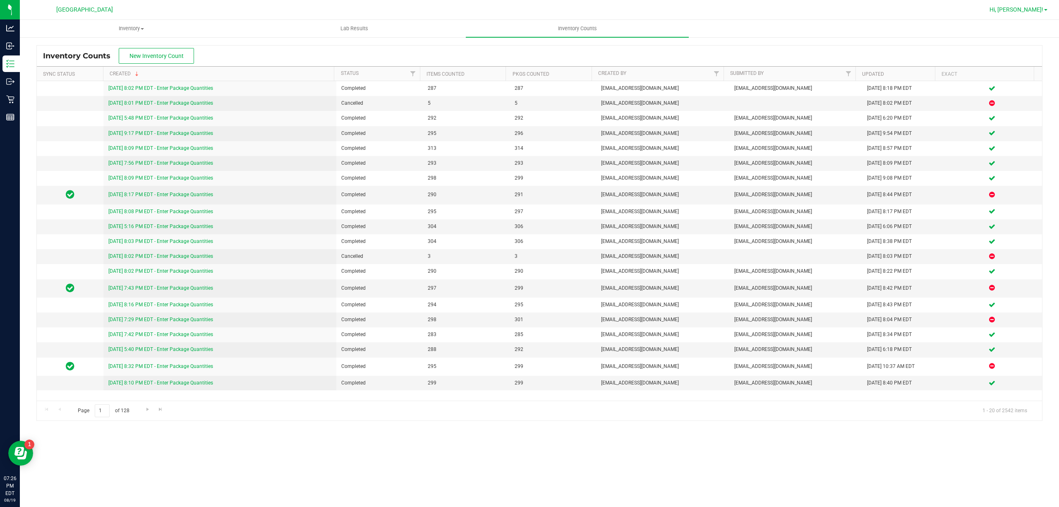
click at [1036, 6] on span "Hi, [PERSON_NAME]!" at bounding box center [1016, 9] width 54 height 7
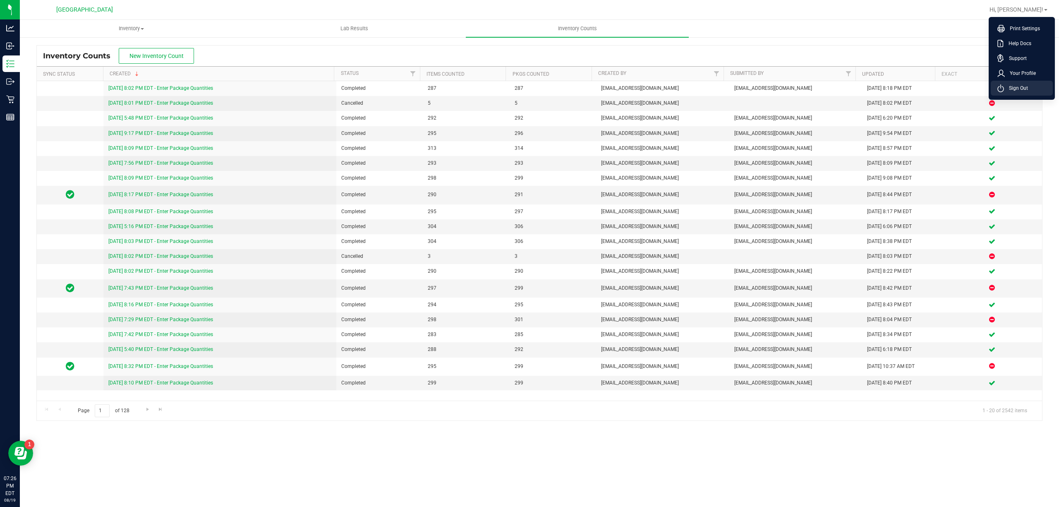
click at [1018, 88] on span "Sign Out" at bounding box center [1016, 88] width 24 height 8
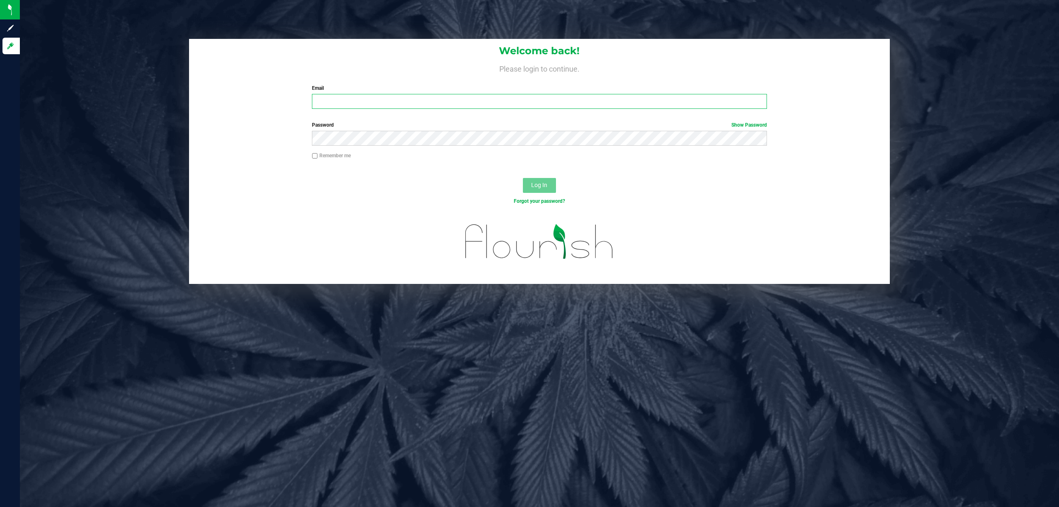
click at [560, 98] on input "Email" at bounding box center [539, 101] width 455 height 15
type input "[EMAIL_ADDRESS][DOMAIN_NAME]"
click at [523, 178] on button "Log In" at bounding box center [539, 185] width 33 height 15
